Goal: Task Accomplishment & Management: Complete application form

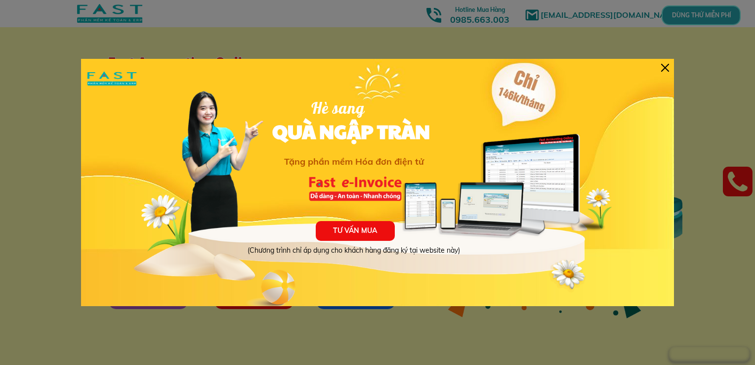
click at [663, 68] on div at bounding box center [665, 68] width 8 height 8
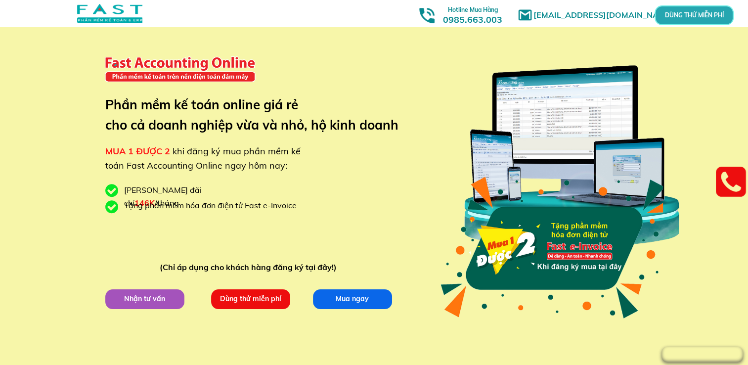
click at [245, 302] on p "Dùng thử miễn phí" at bounding box center [250, 299] width 79 height 20
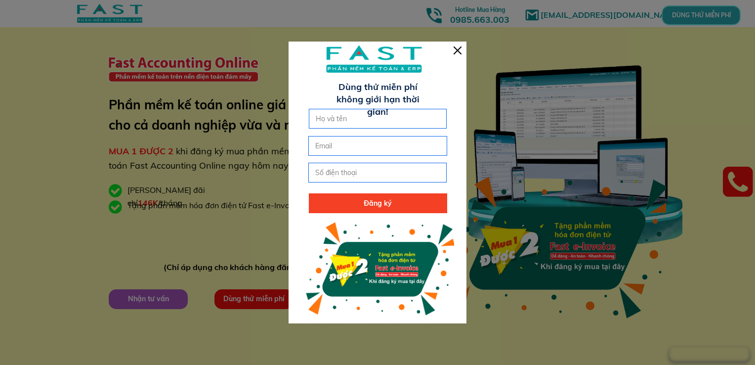
click at [334, 117] on input "text" at bounding box center [377, 118] width 129 height 19
click at [370, 122] on input "Thu Giang Mai" at bounding box center [377, 118] width 129 height 19
type input "Thu Giang"
click at [358, 143] on input "email" at bounding box center [377, 145] width 129 height 19
type input "[EMAIL_ADDRESS][DOMAIN_NAME]"
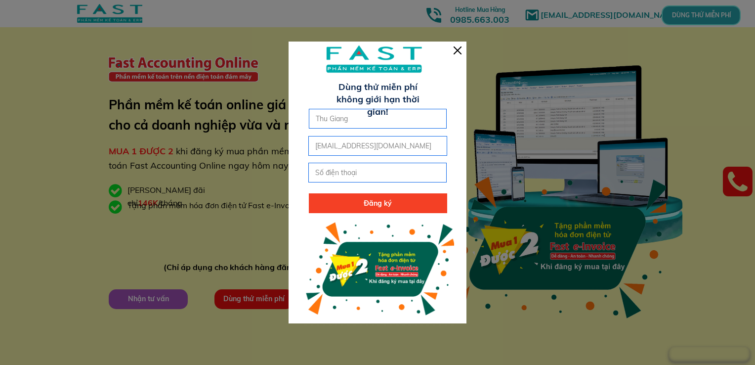
click at [327, 174] on input "tel" at bounding box center [377, 172] width 129 height 19
type input "0983766529"
click at [383, 208] on p "Đăng ký" at bounding box center [378, 203] width 138 height 20
